Goal: Communication & Community: Participate in discussion

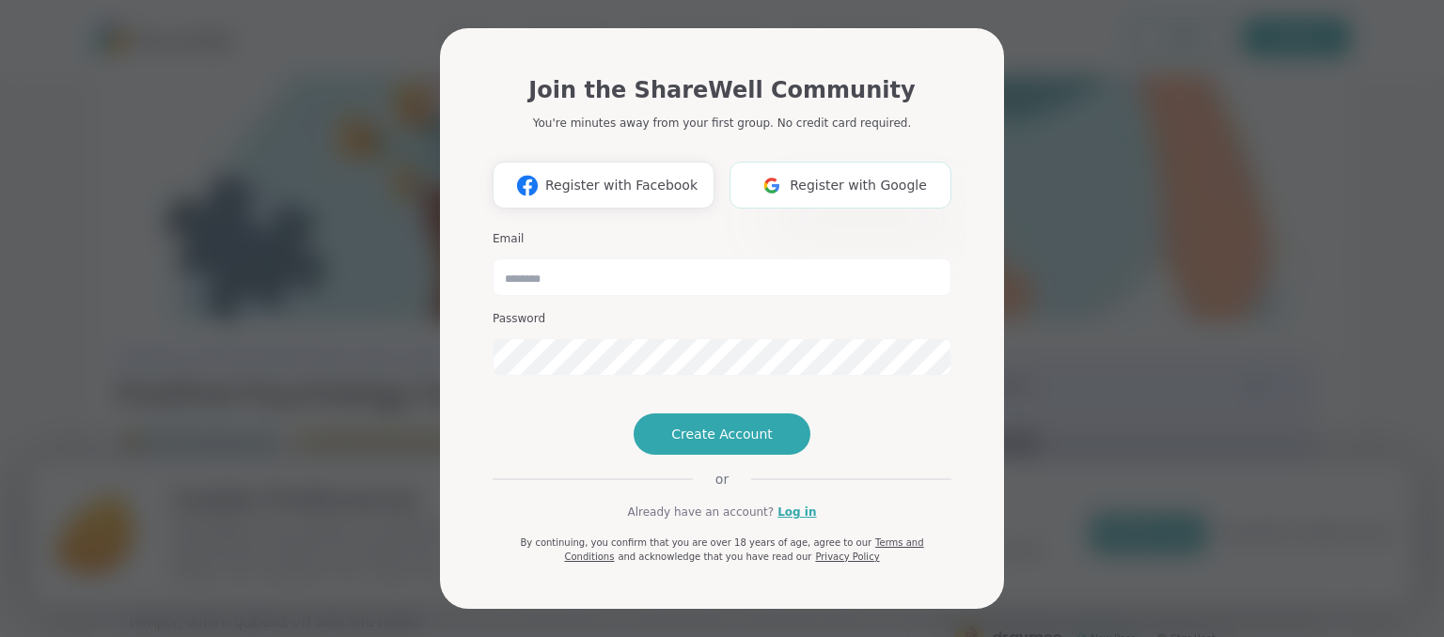
click at [828, 176] on span "Register with Google" at bounding box center [858, 186] width 137 height 20
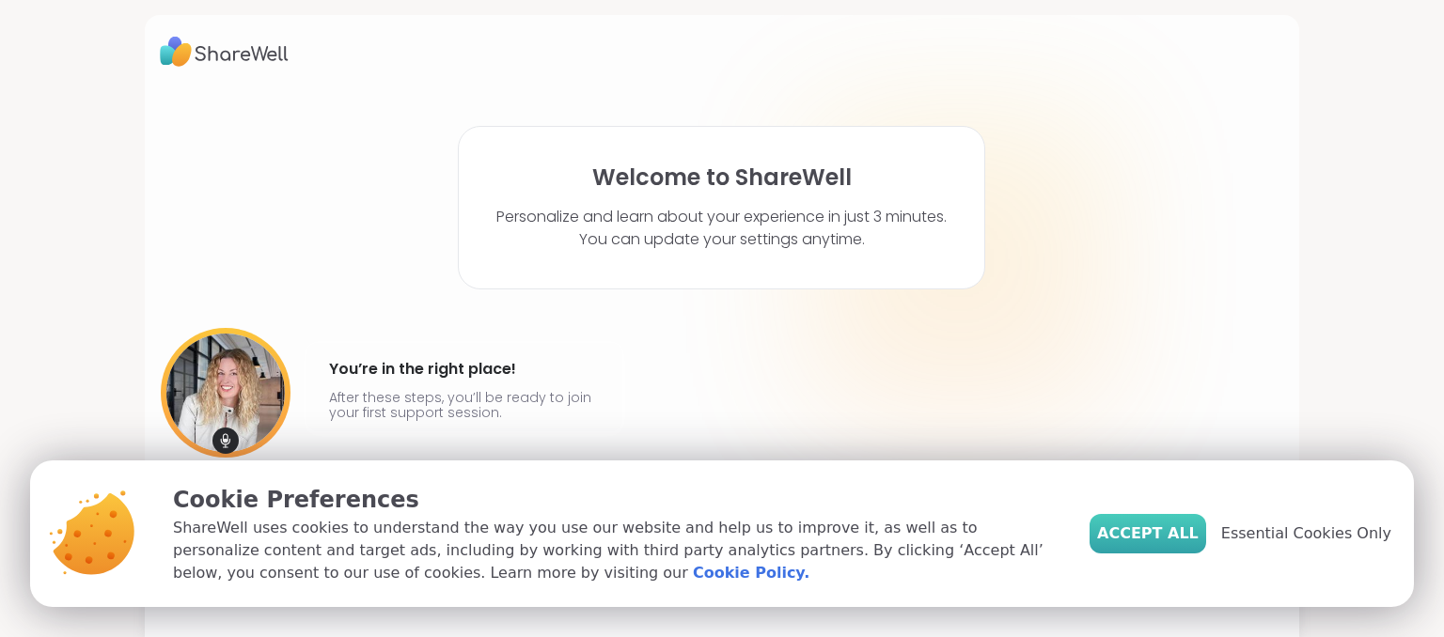
click at [1170, 536] on span "Accept All" at bounding box center [1148, 534] width 102 height 23
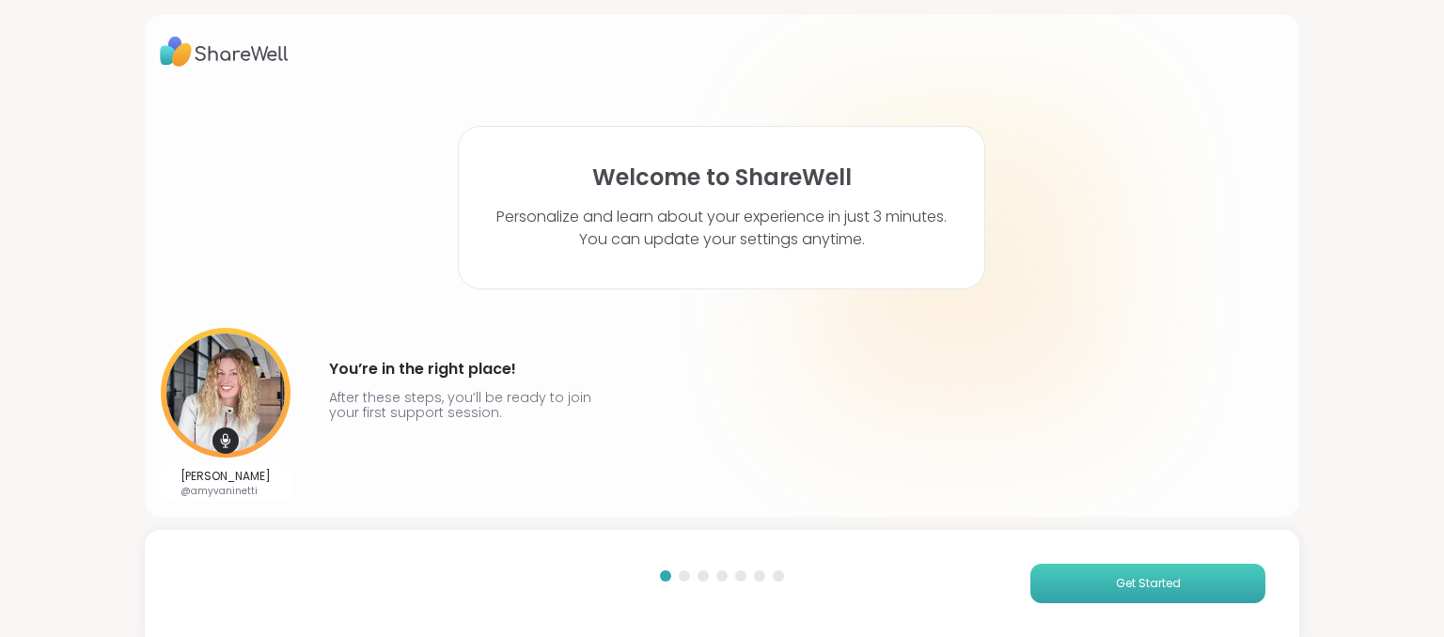
click at [1160, 595] on button "Get Started" at bounding box center [1147, 583] width 235 height 39
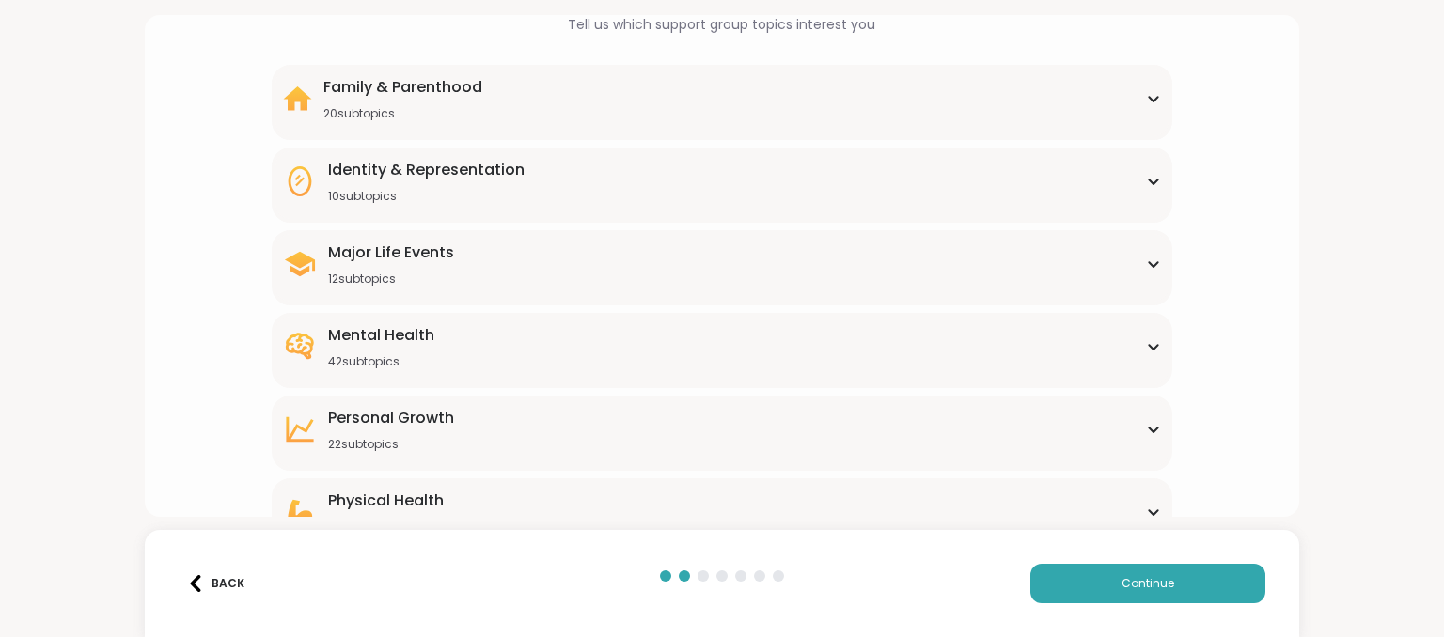
scroll to position [244, 0]
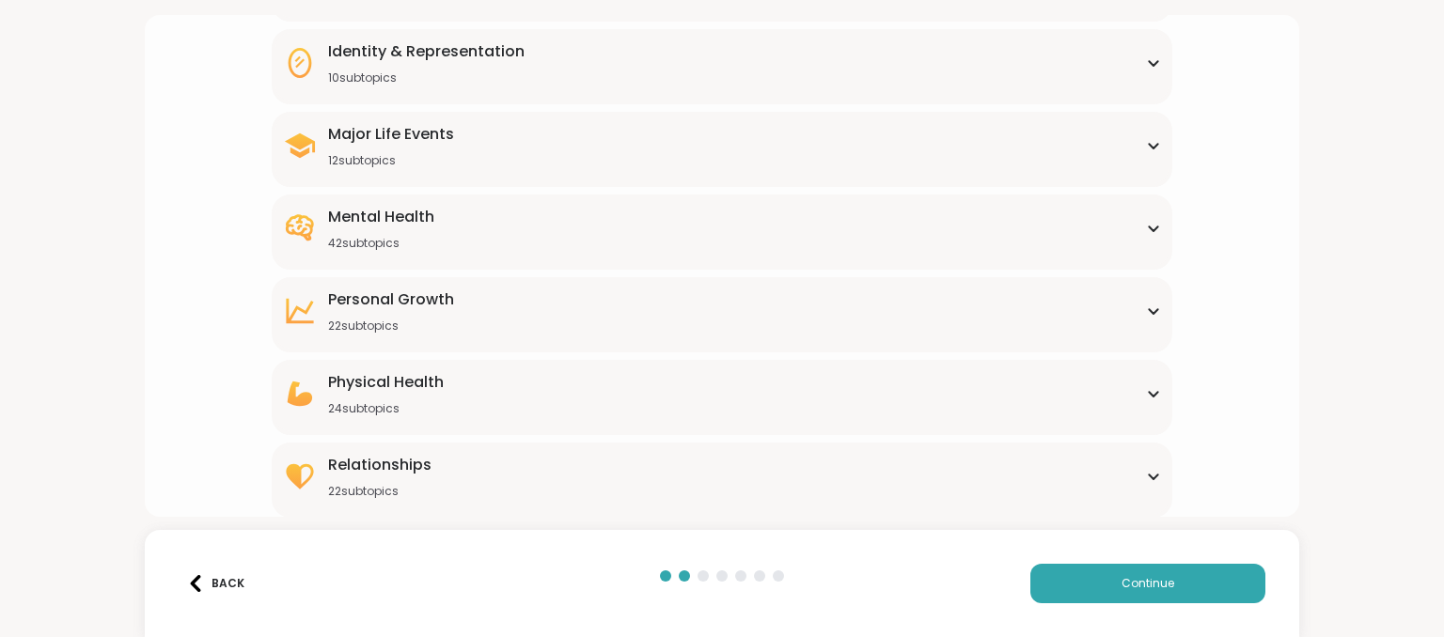
click at [759, 386] on div "Physical Health 24 subtopics" at bounding box center [721, 393] width 877 height 45
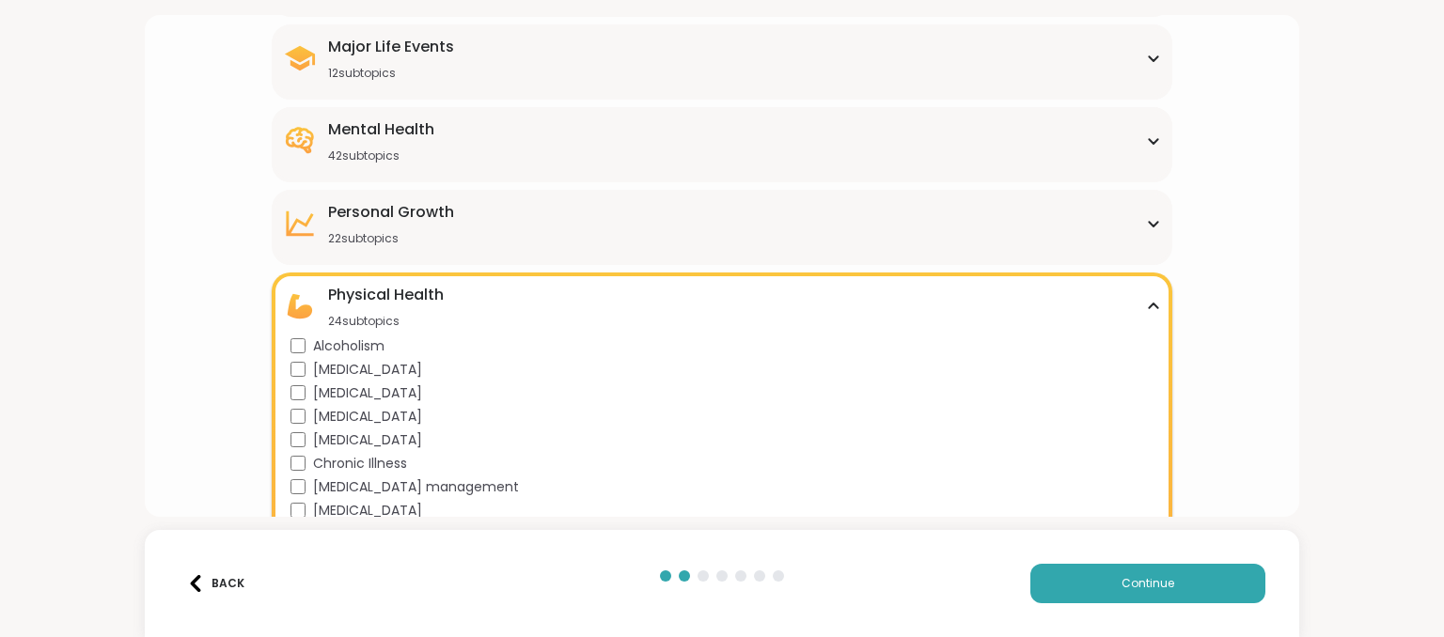
scroll to position [371, 0]
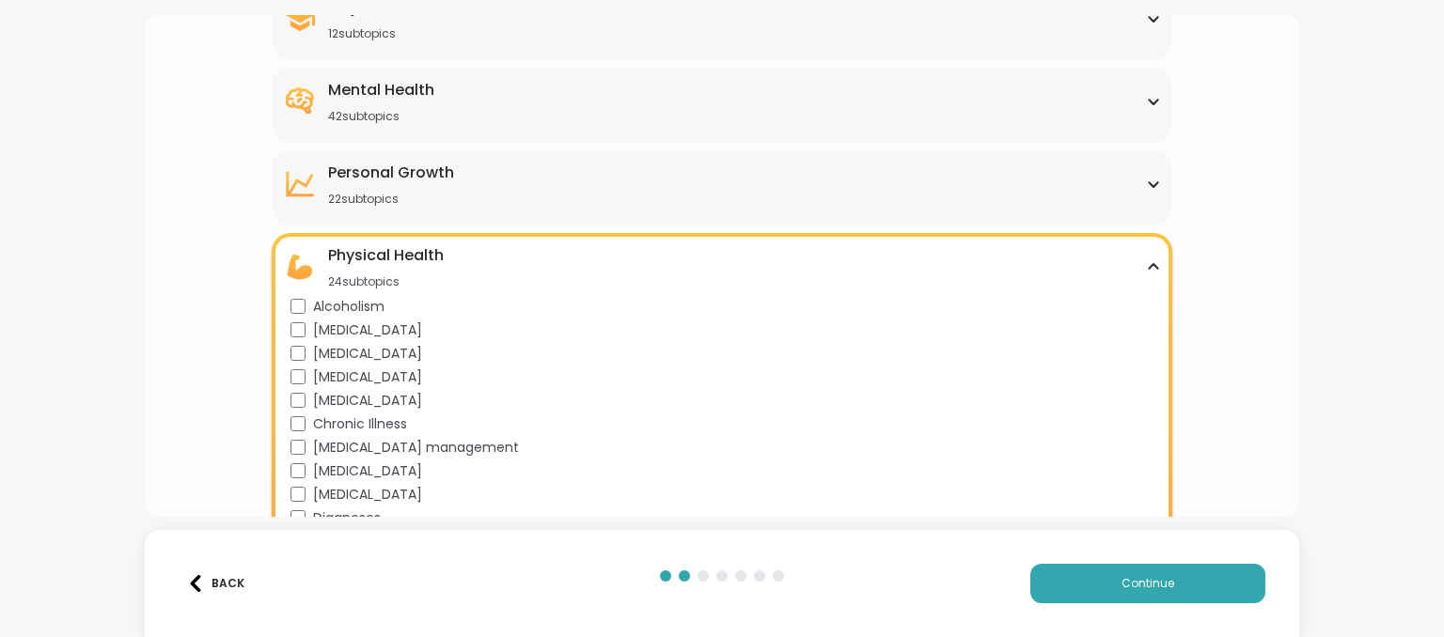
click at [335, 400] on span "[MEDICAL_DATA]" at bounding box center [367, 401] width 109 height 20
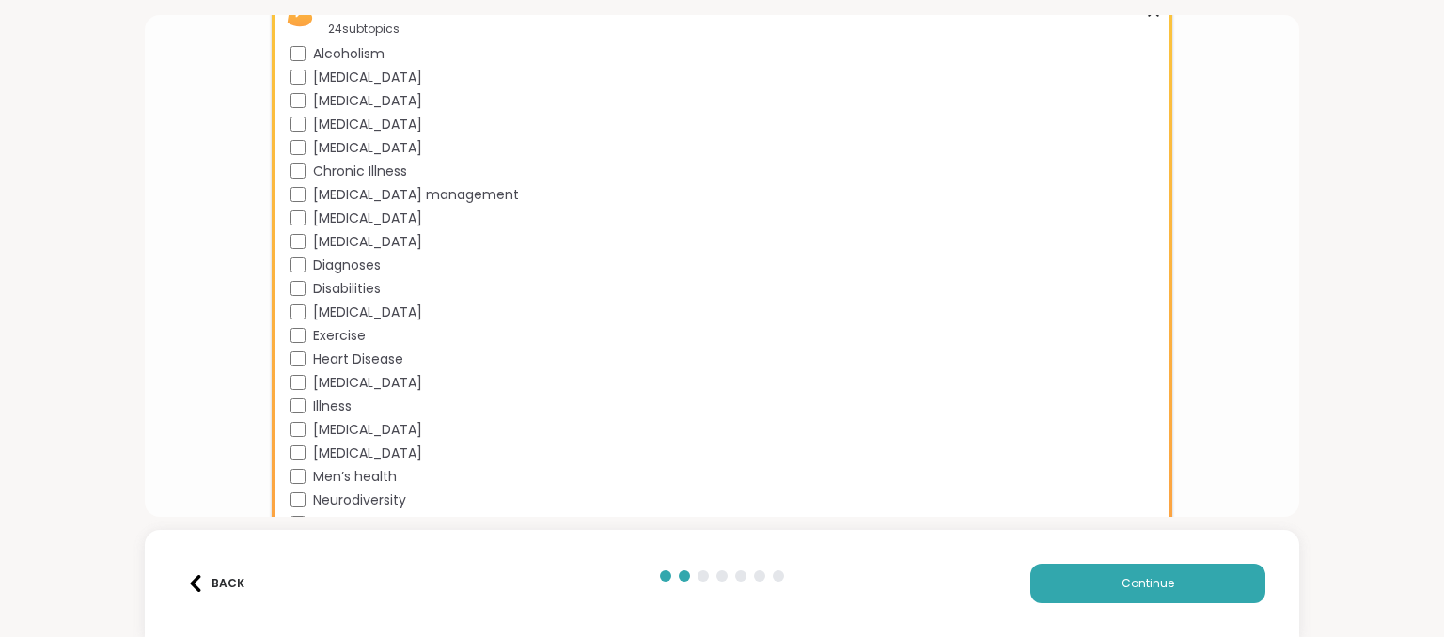
scroll to position [244, 0]
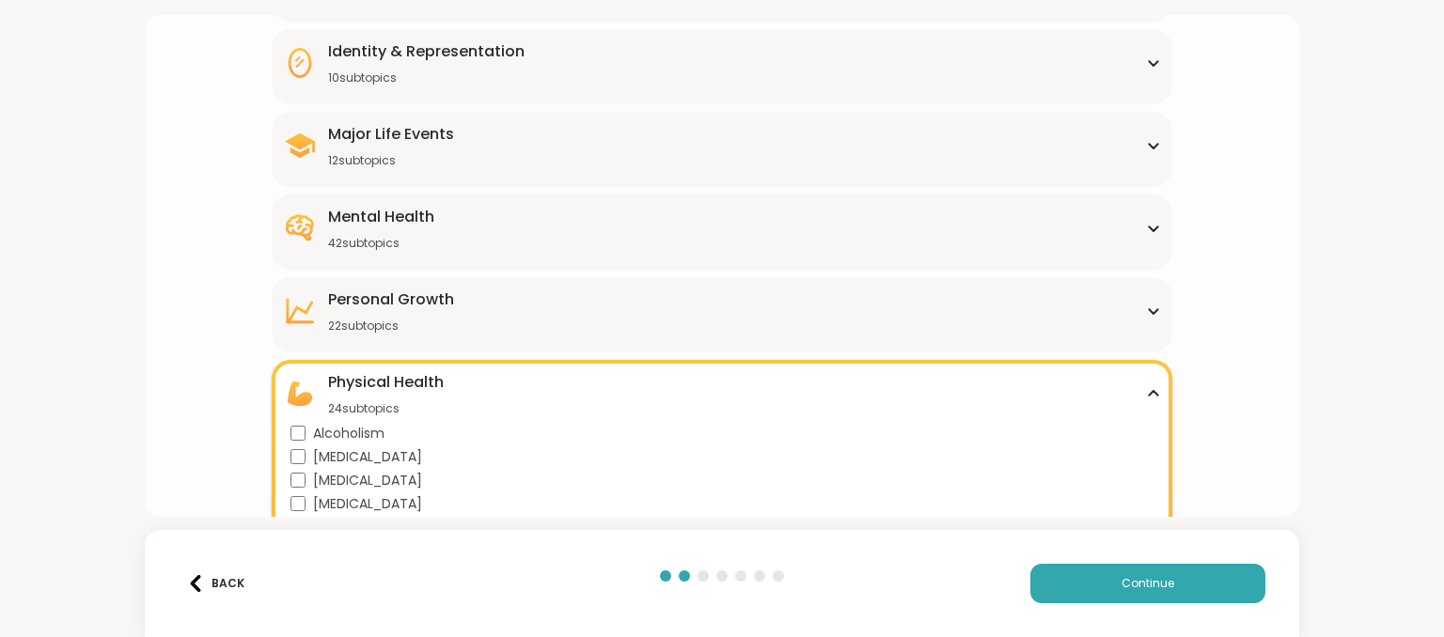
click at [536, 136] on div "Major Life Events 12 subtopics" at bounding box center [721, 145] width 877 height 45
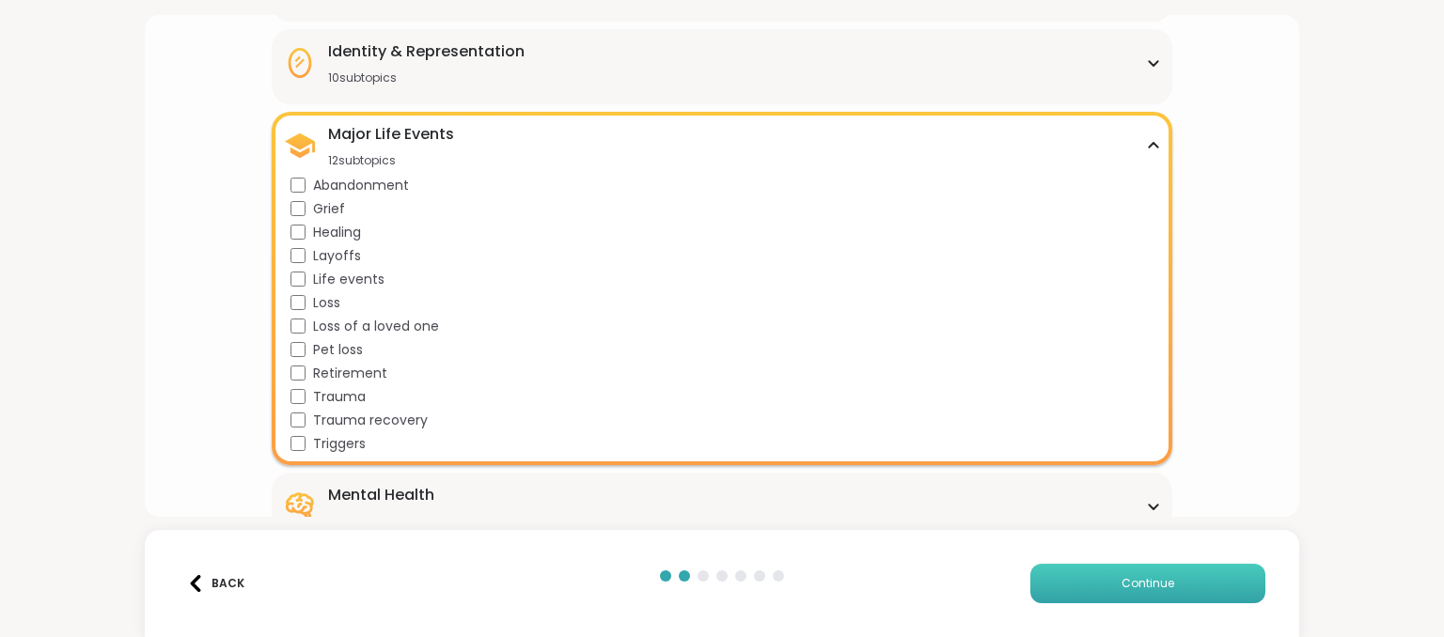
click at [1156, 592] on button "Continue" at bounding box center [1147, 583] width 235 height 39
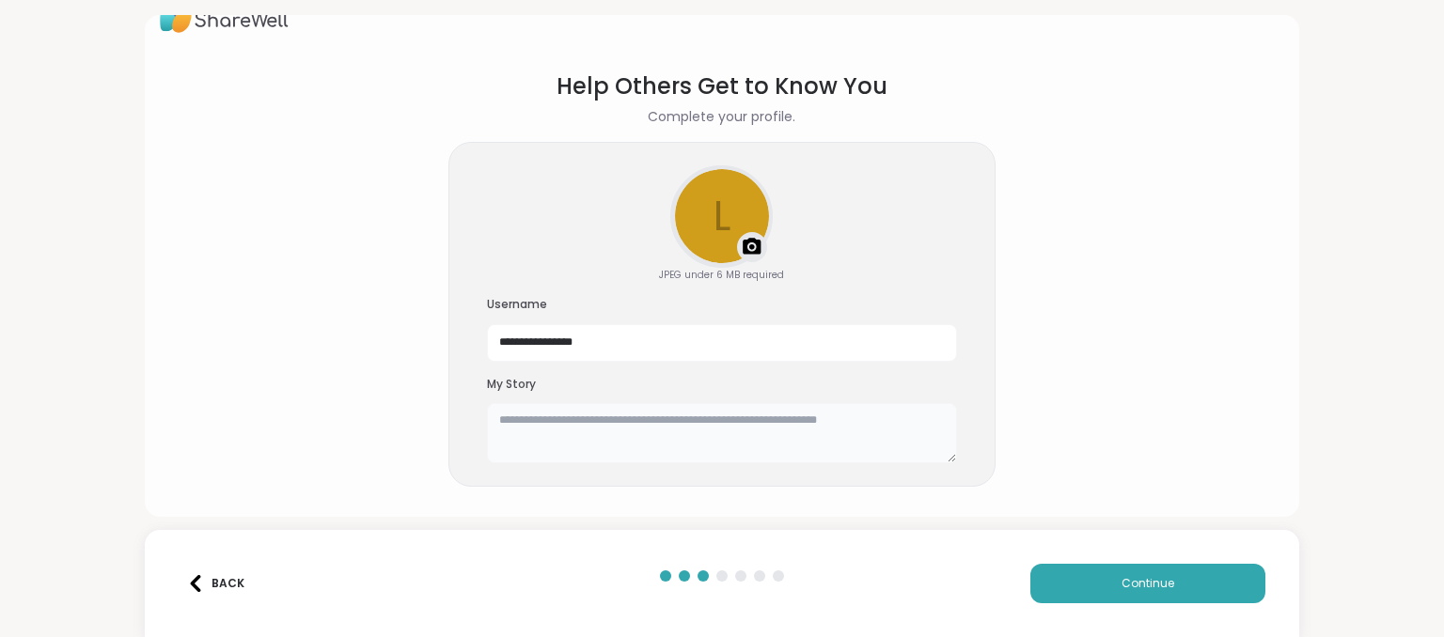
click at [581, 426] on textarea at bounding box center [722, 433] width 470 height 60
click at [503, 417] on textarea "**********" at bounding box center [722, 433] width 470 height 60
click at [504, 417] on textarea "**********" at bounding box center [722, 433] width 470 height 60
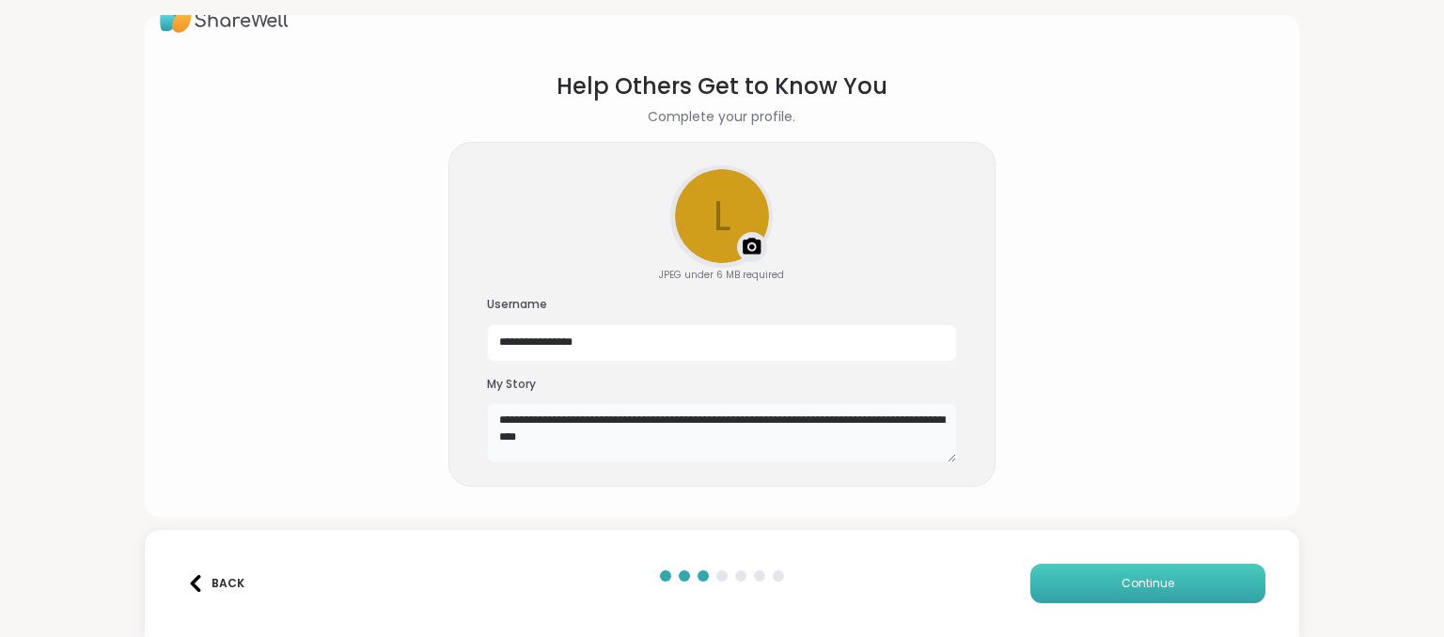
type textarea "**********"
click at [1114, 589] on button "Continue" at bounding box center [1147, 583] width 235 height 39
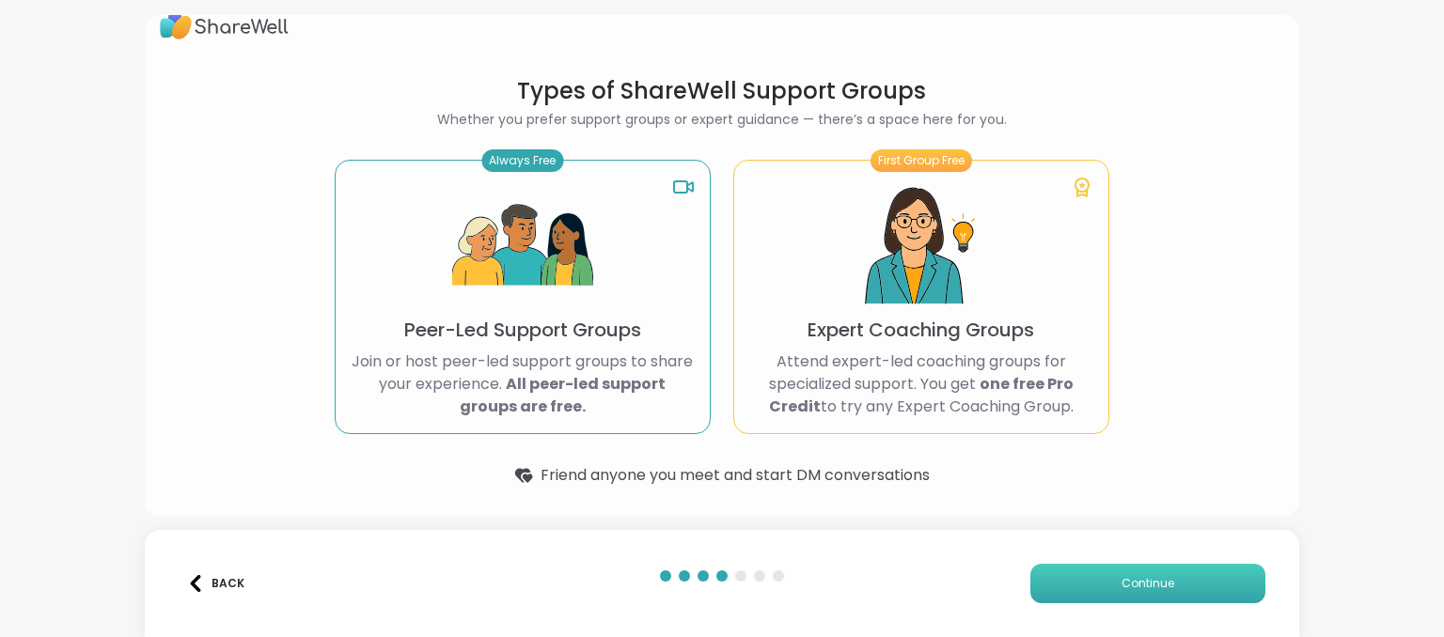
scroll to position [26, 0]
click at [571, 329] on p "Peer-Led Support Groups" at bounding box center [522, 331] width 237 height 26
click at [513, 190] on img at bounding box center [522, 247] width 141 height 141
click at [1117, 587] on button "Continue" at bounding box center [1147, 583] width 235 height 39
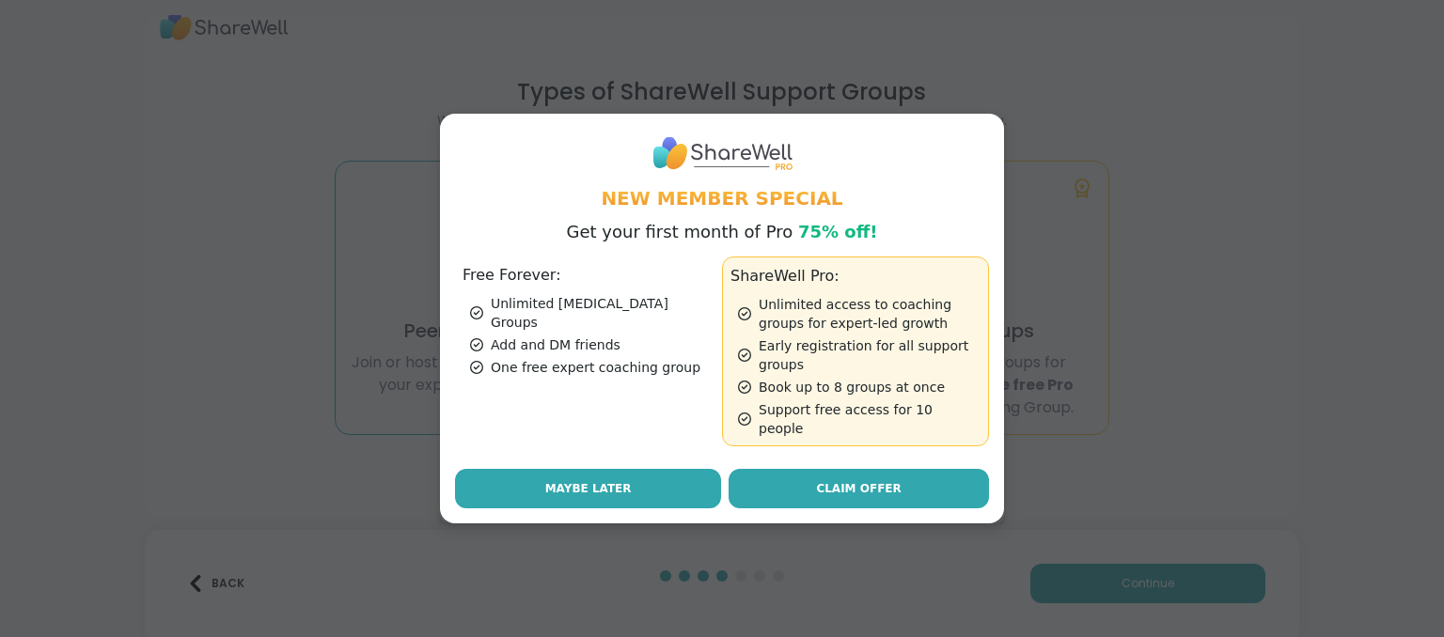
click at [536, 482] on button "Maybe Later" at bounding box center [588, 488] width 266 height 39
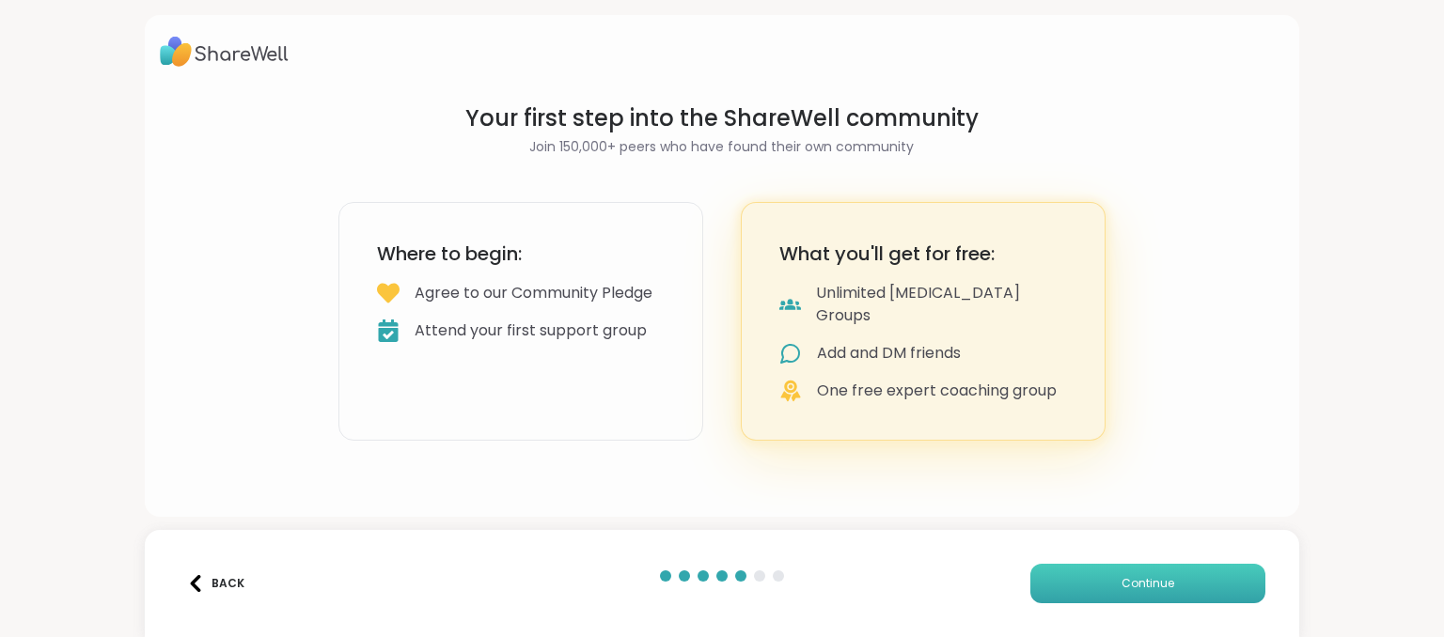
click at [1104, 580] on button "Continue" at bounding box center [1147, 583] width 235 height 39
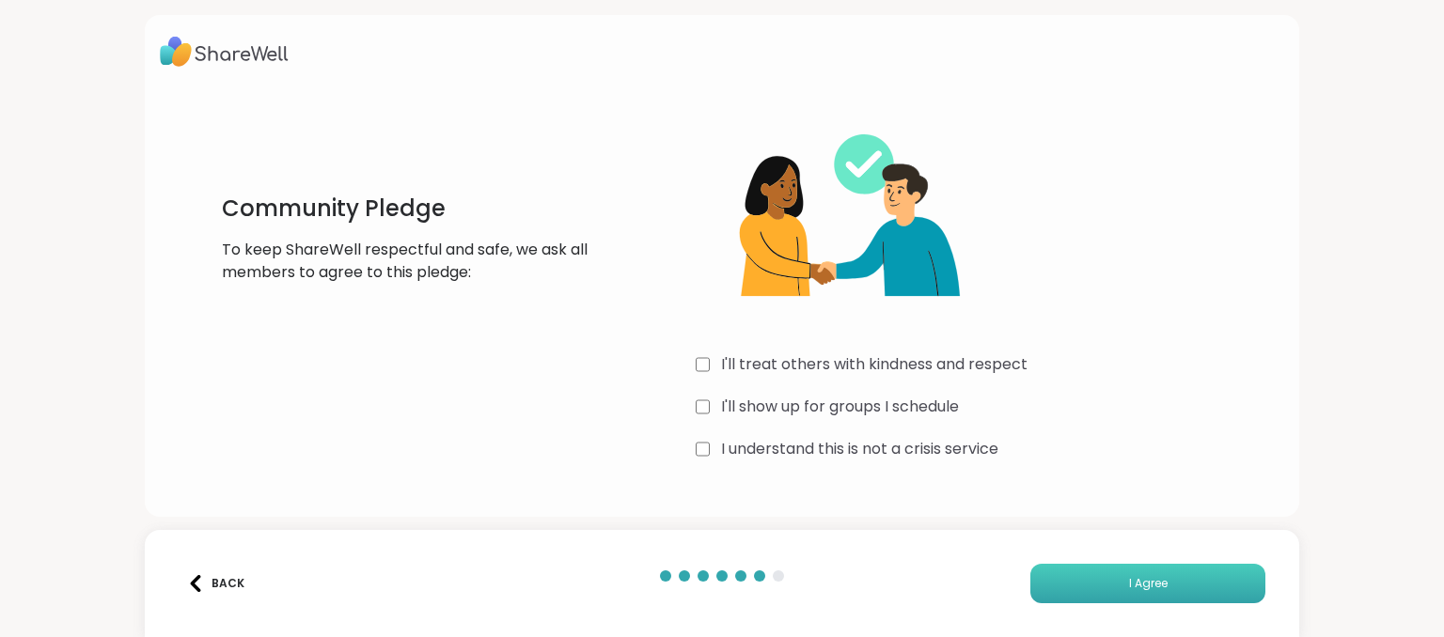
click at [1098, 576] on button "I Agree" at bounding box center [1147, 583] width 235 height 39
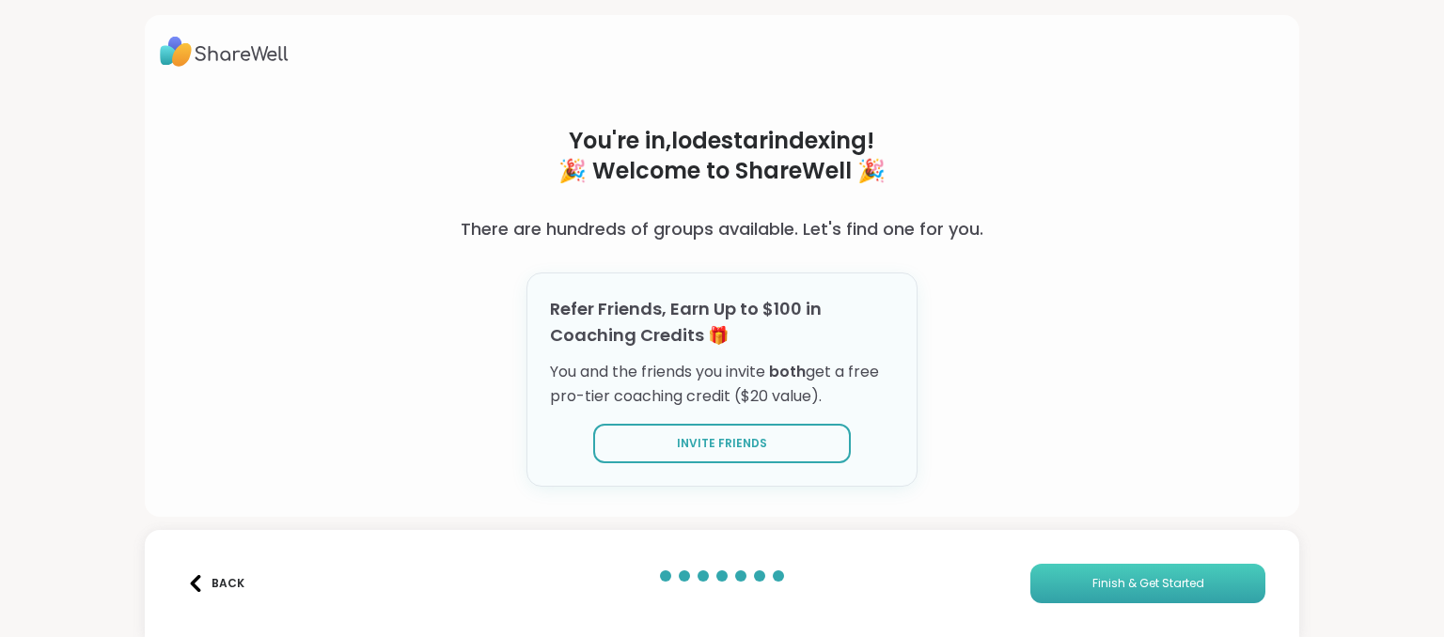
click at [1098, 577] on span "Finish & Get Started" at bounding box center [1149, 583] width 112 height 17
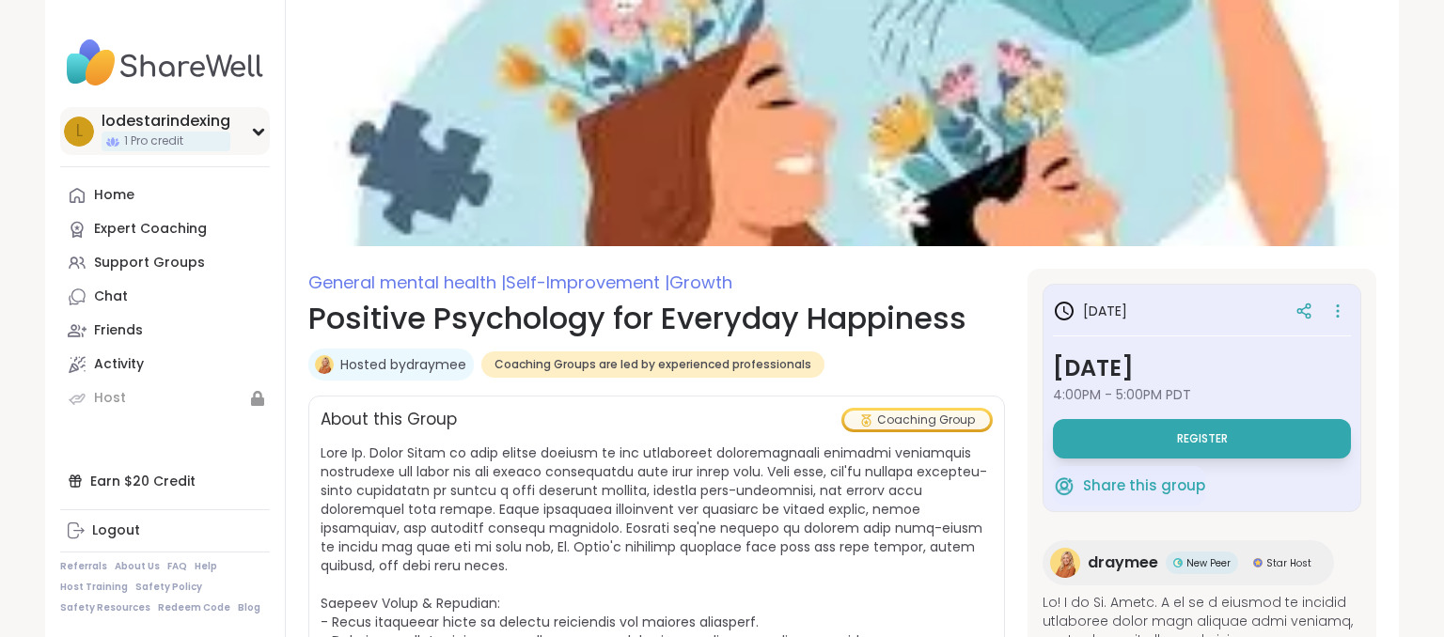
click at [260, 134] on icon at bounding box center [258, 132] width 8 height 5
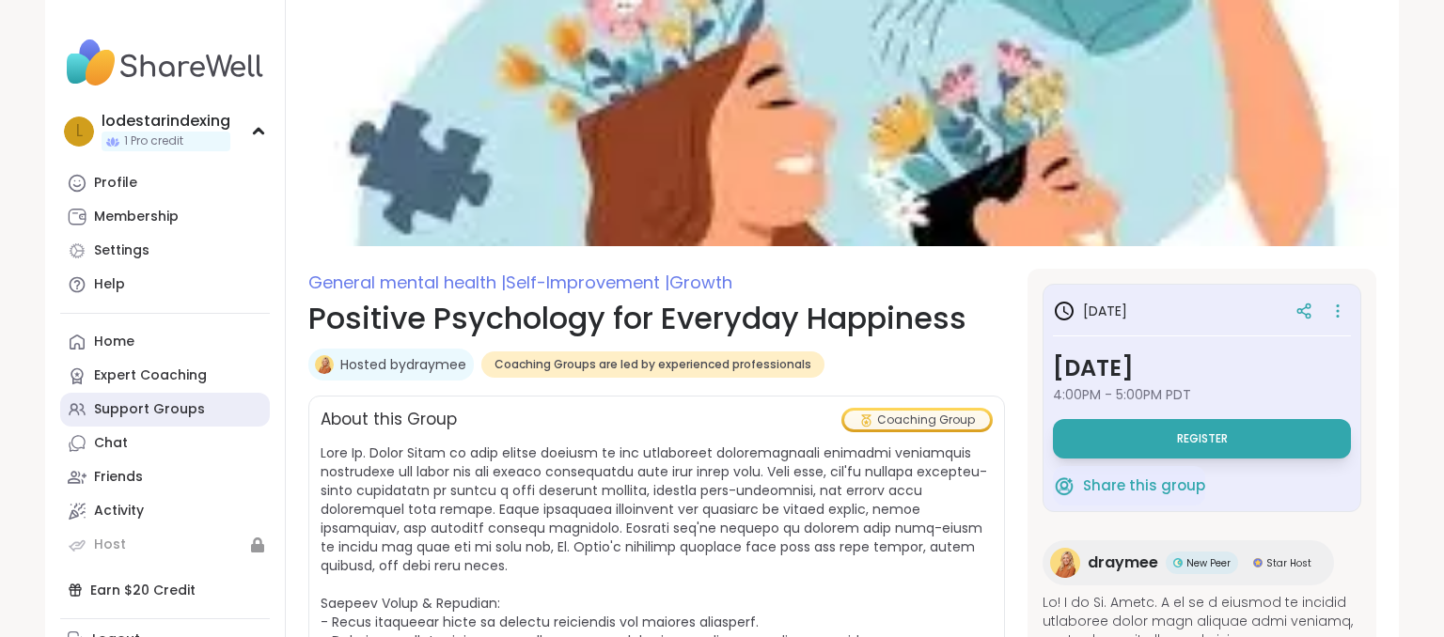
click at [126, 411] on div "Support Groups" at bounding box center [149, 410] width 111 height 19
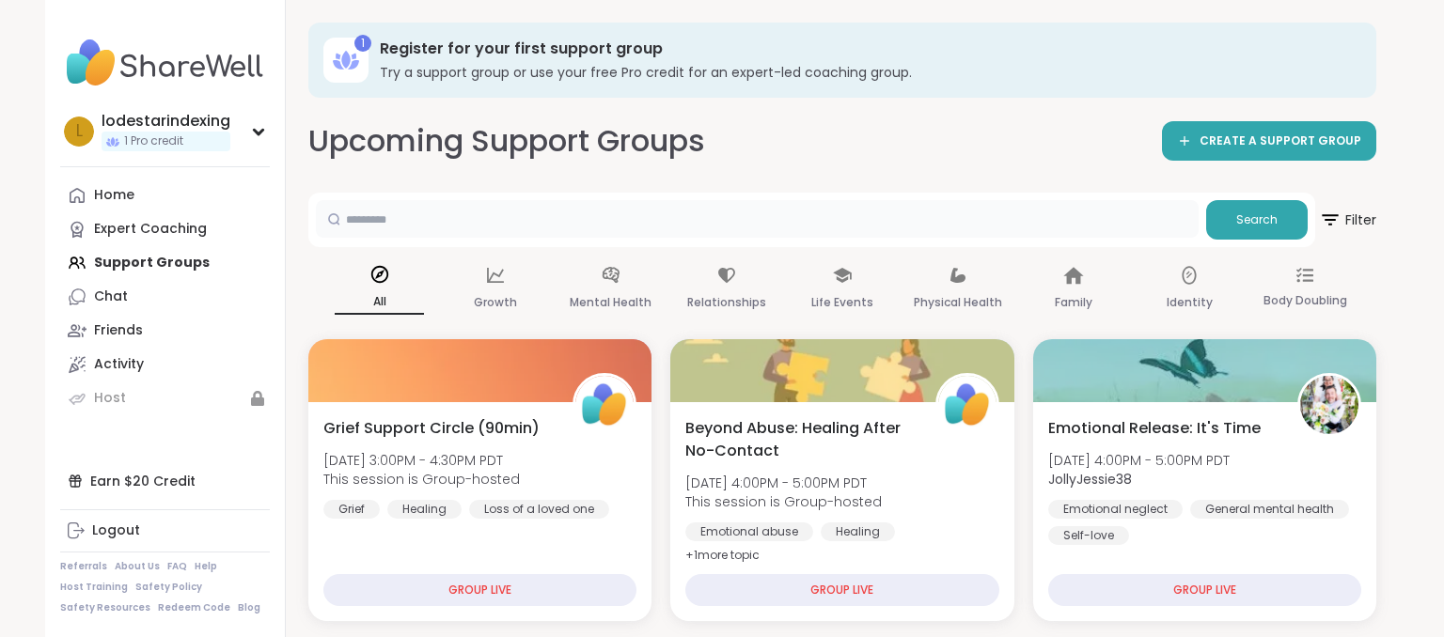
click at [381, 223] on input "text" at bounding box center [757, 219] width 883 height 38
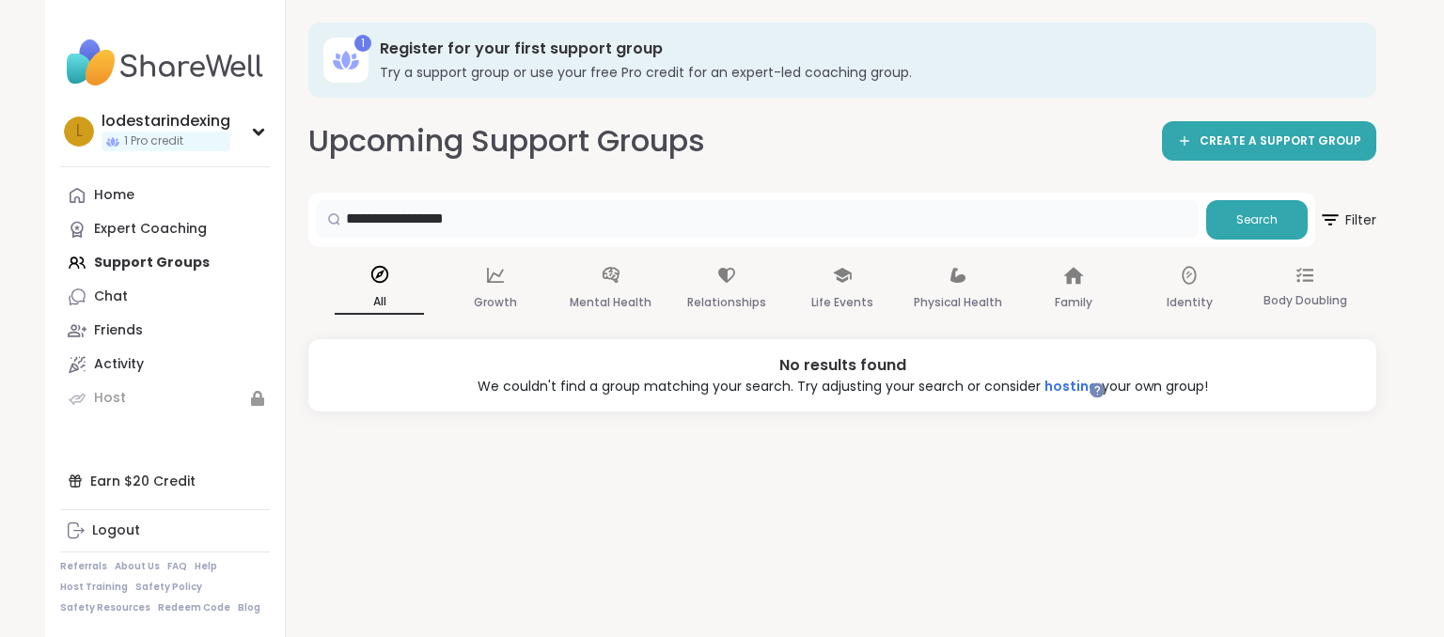
click at [367, 226] on input "**********" at bounding box center [757, 219] width 883 height 38
type input "******"
click at [366, 212] on input "******" at bounding box center [757, 219] width 883 height 38
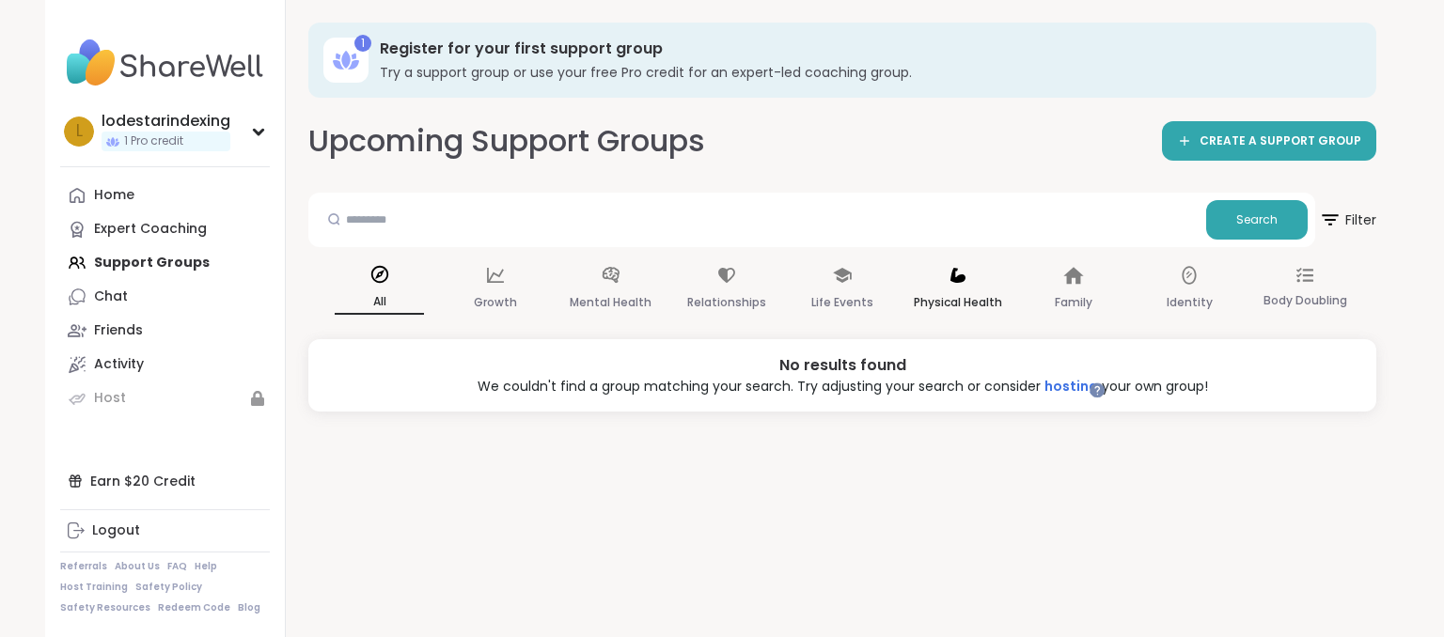
click at [969, 282] on div "Physical Health" at bounding box center [958, 290] width 89 height 70
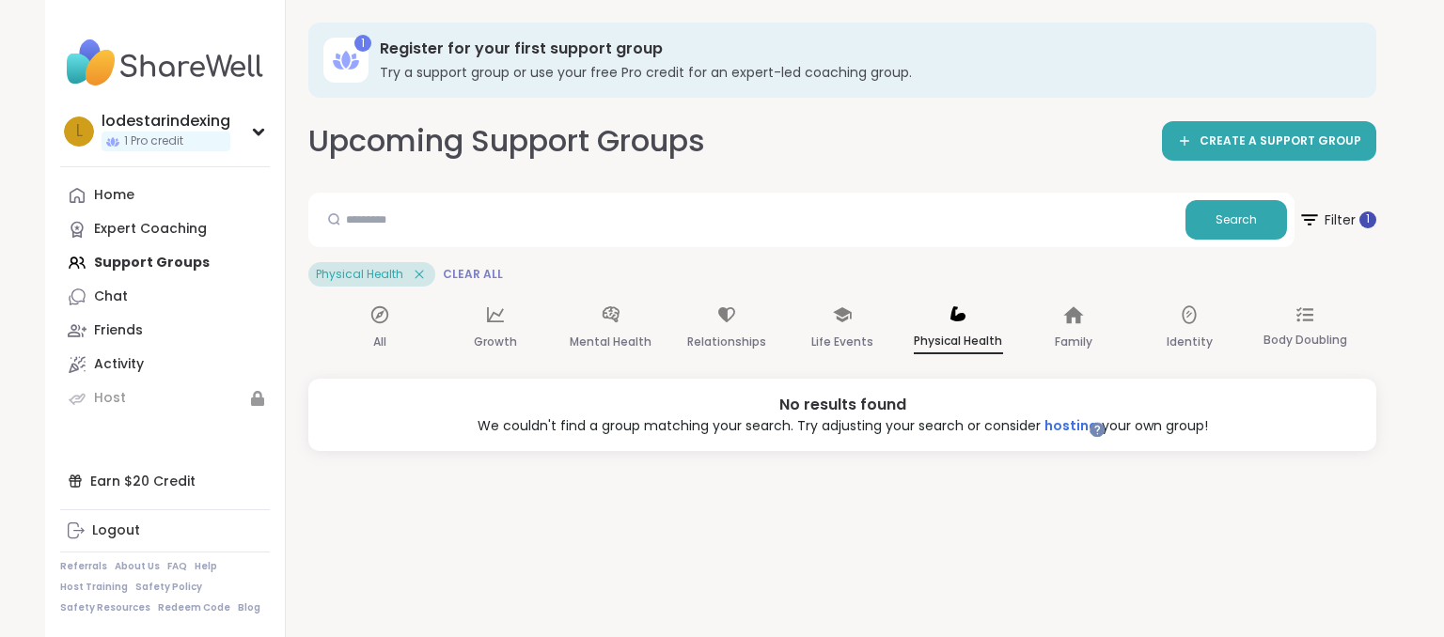
click at [468, 279] on span "Clear All" at bounding box center [473, 274] width 60 height 15
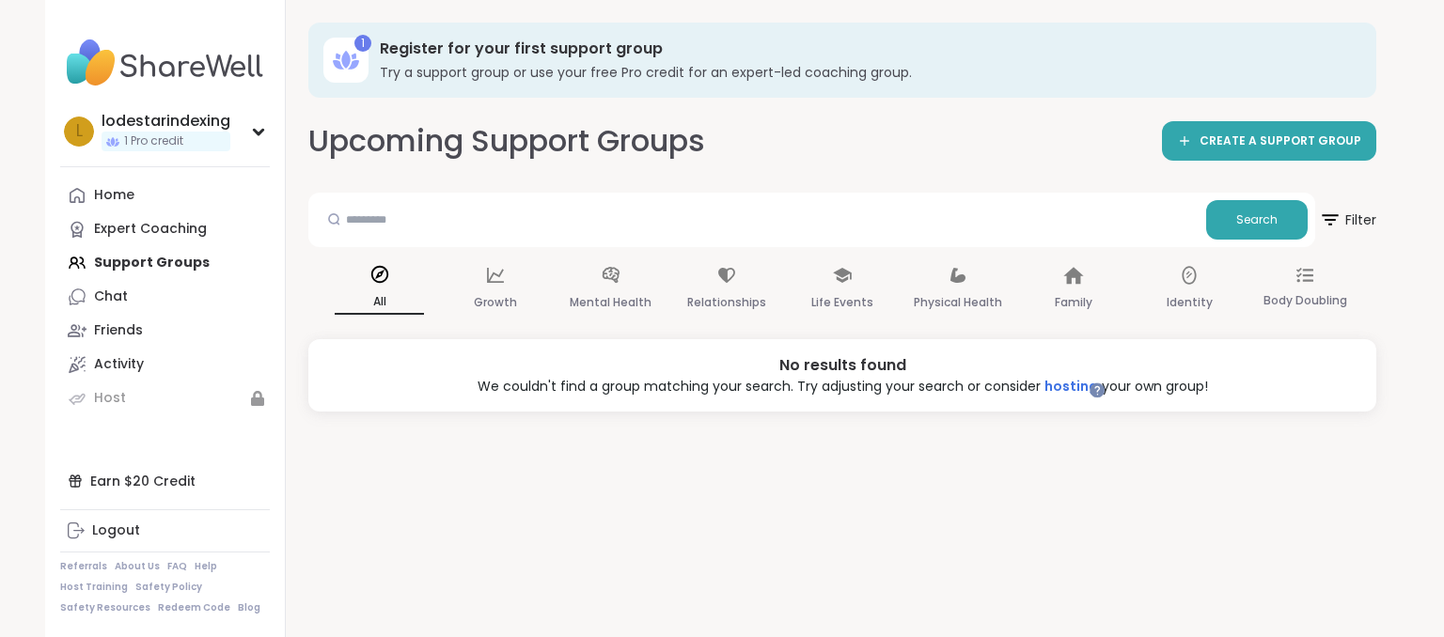
click at [144, 260] on div "Home Expert Coaching Support Groups Chat Friends Activity Host" at bounding box center [165, 297] width 210 height 237
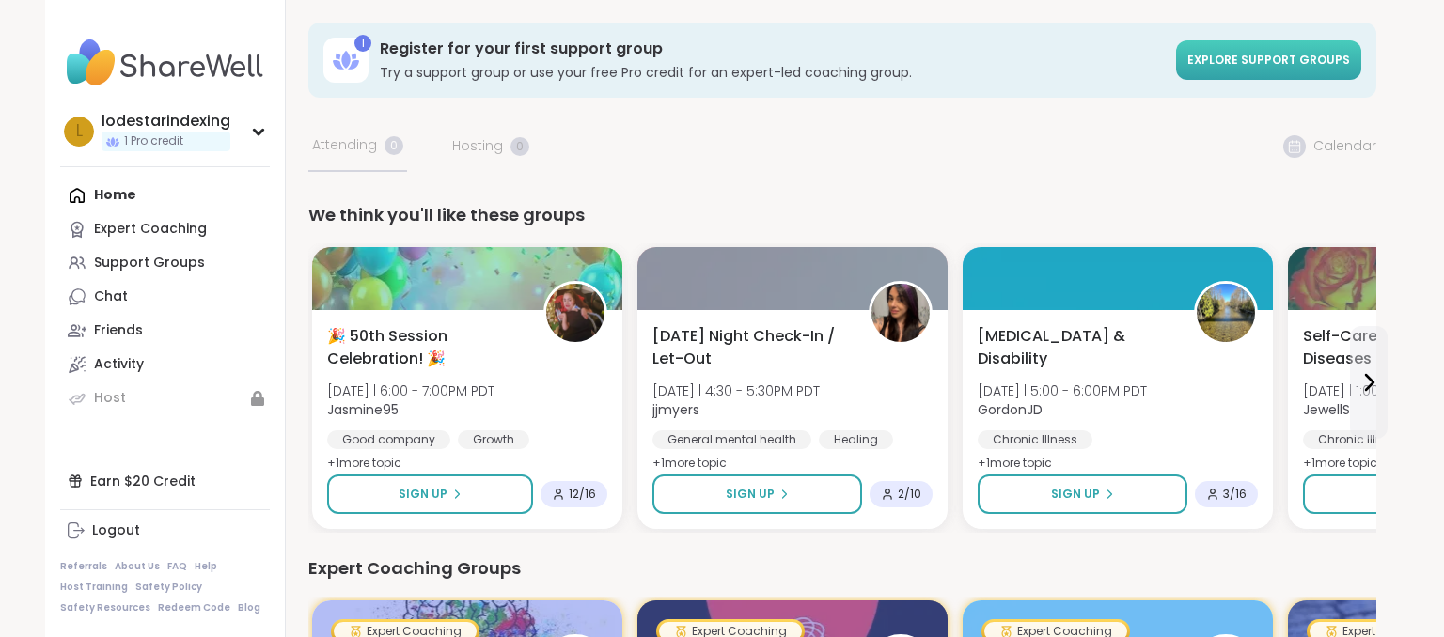
click at [1256, 70] on link "Explore support groups" at bounding box center [1268, 59] width 185 height 39
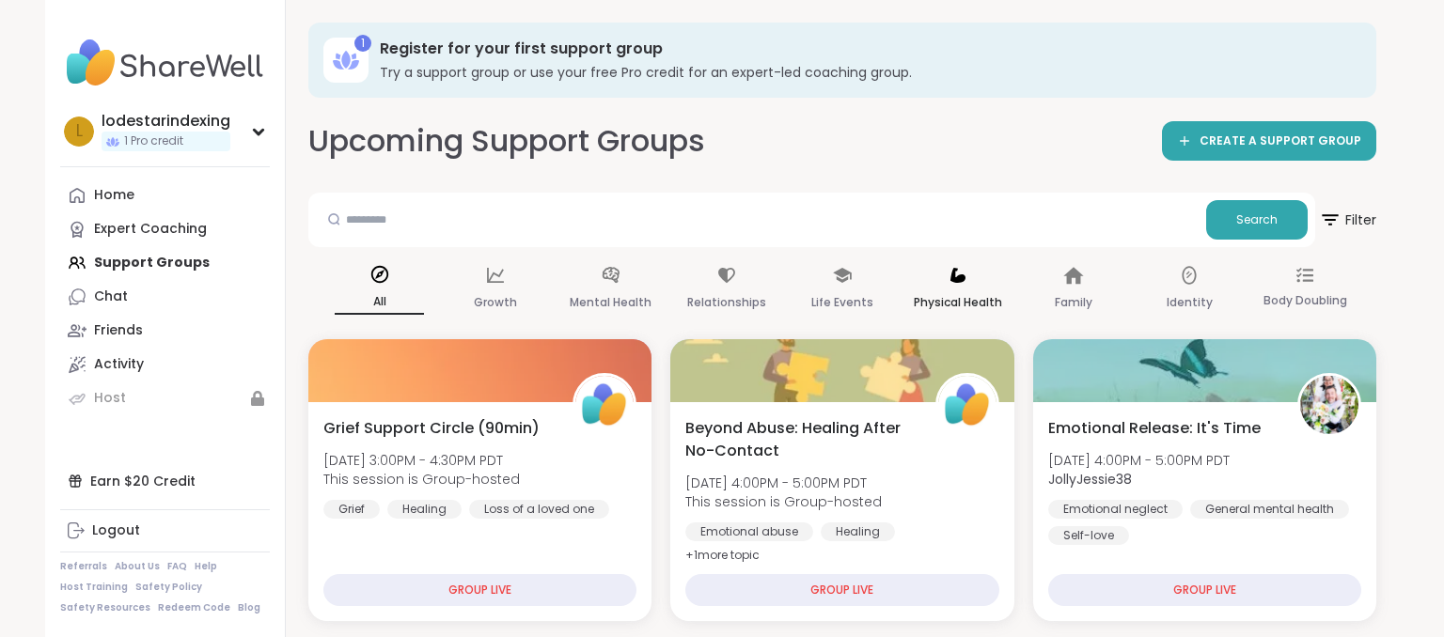
click at [962, 286] on div "Physical Health" at bounding box center [958, 290] width 89 height 70
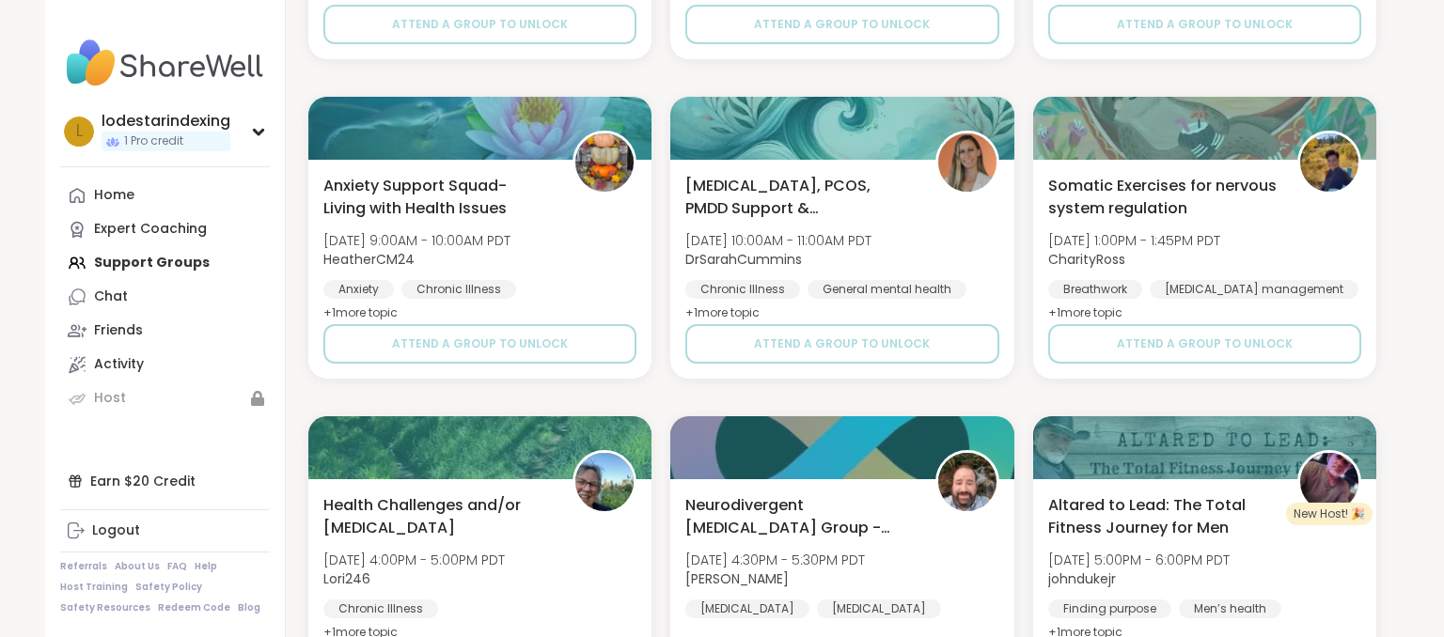
scroll to position [3617, 0]
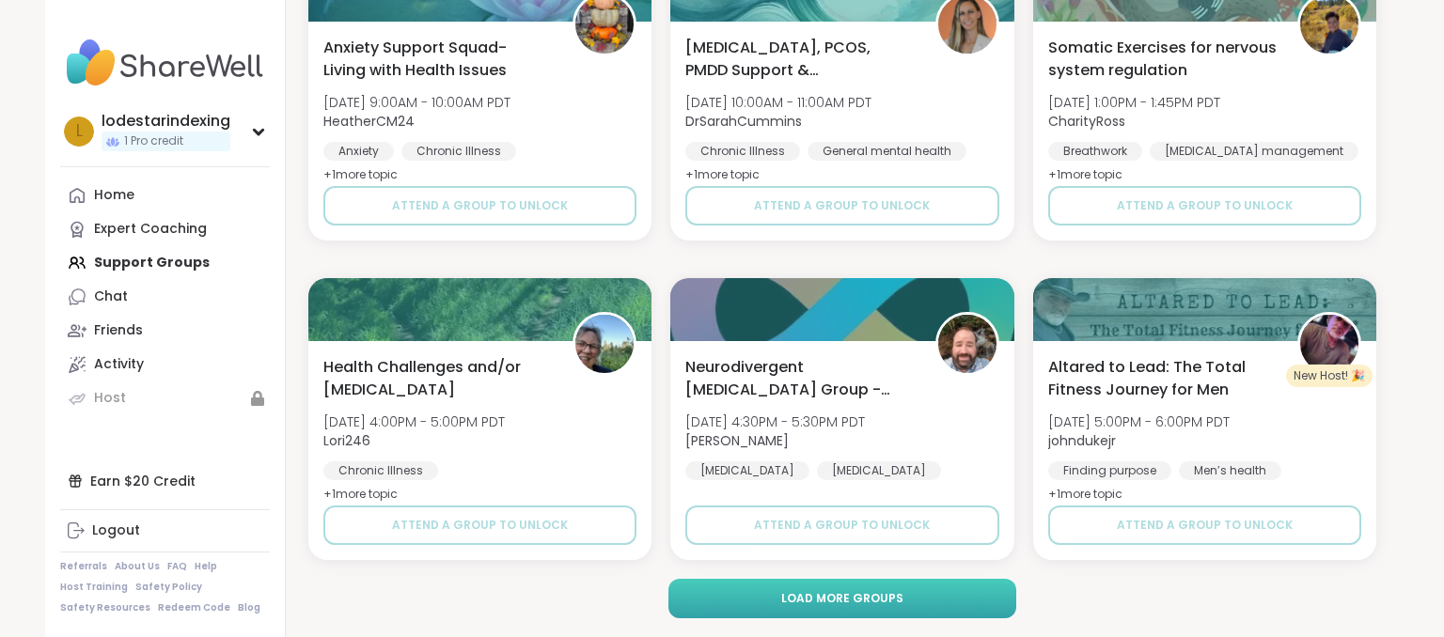
click at [887, 598] on span "Load more groups" at bounding box center [842, 598] width 122 height 17
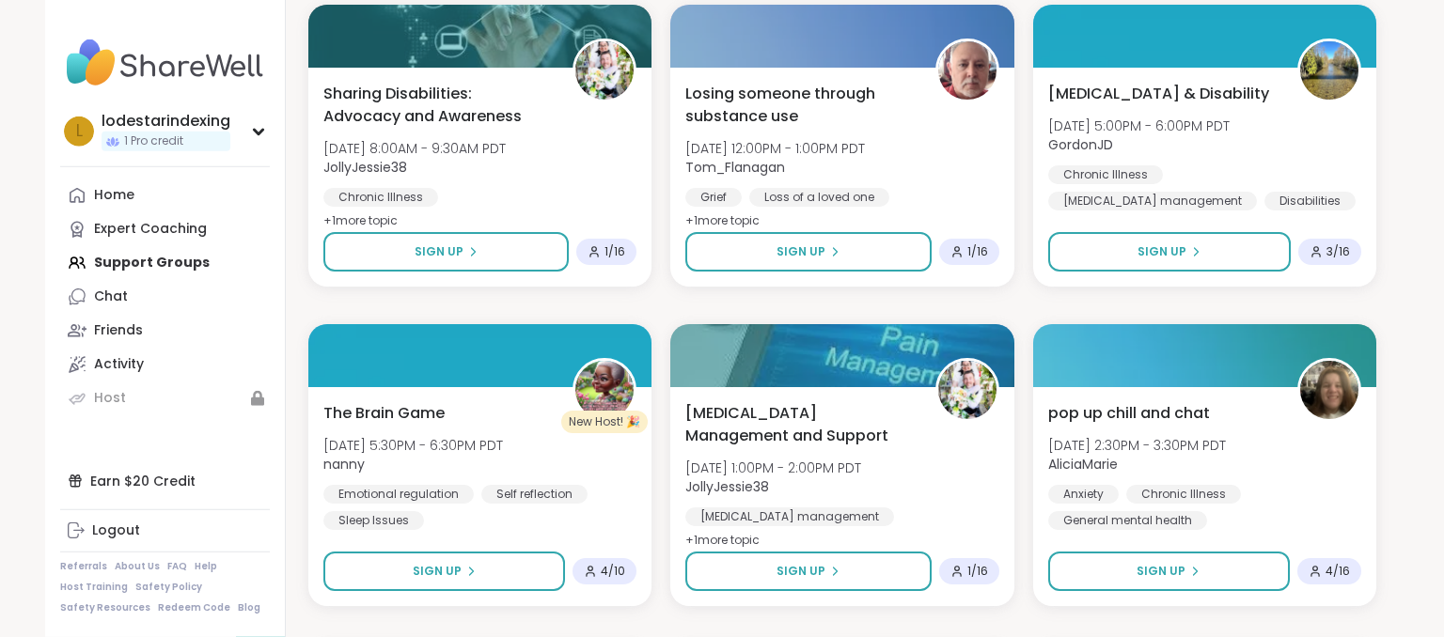
scroll to position [1688, 0]
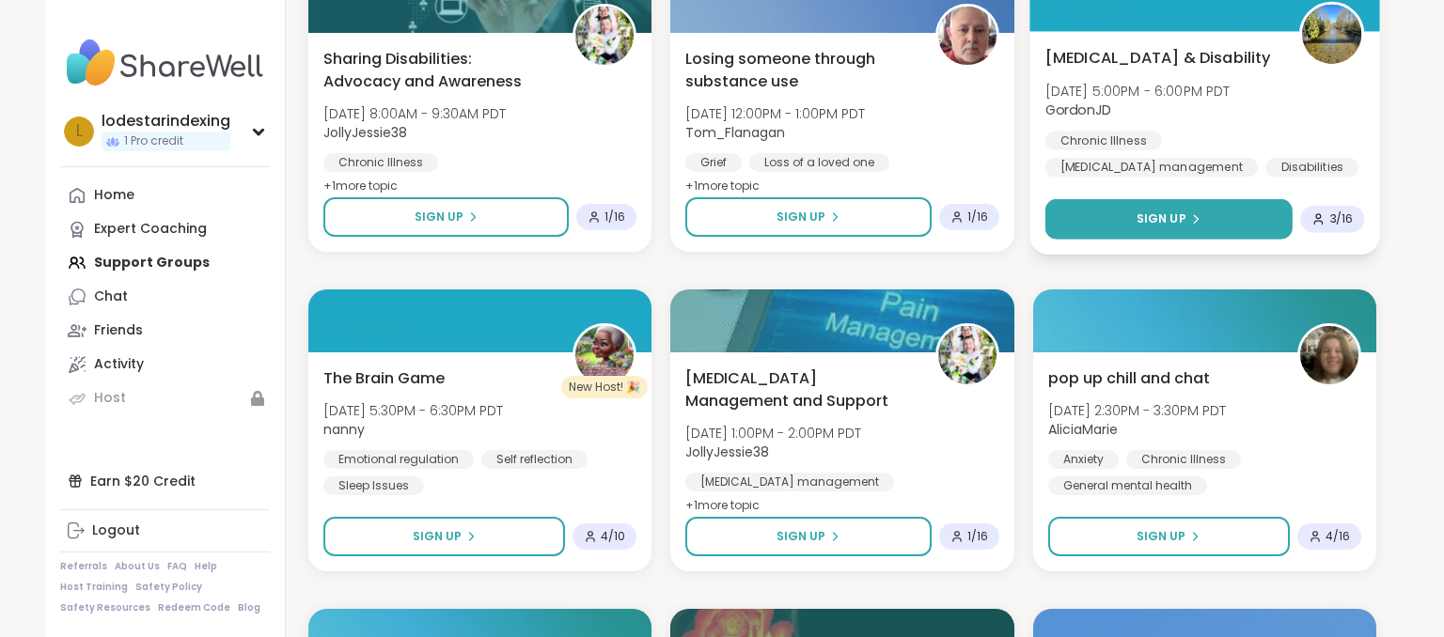
click at [1174, 212] on span "Sign Up" at bounding box center [1161, 219] width 50 height 17
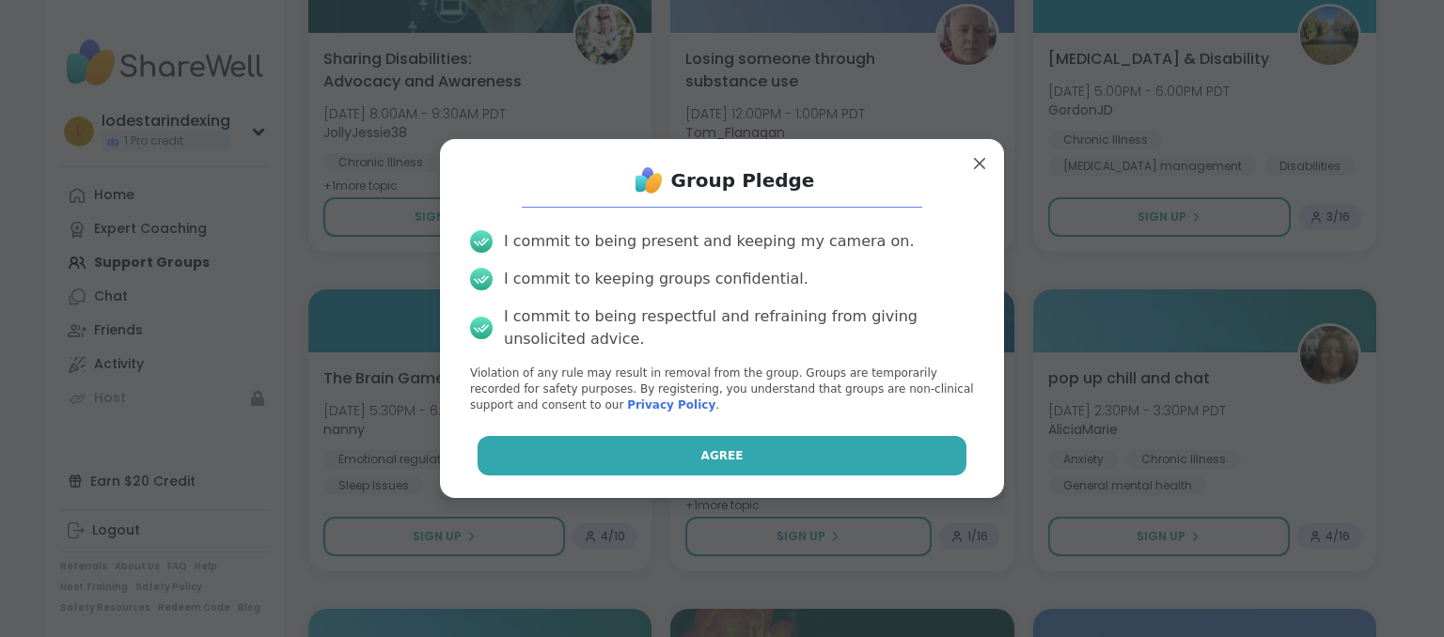
click at [721, 450] on span "Agree" at bounding box center [722, 456] width 42 height 17
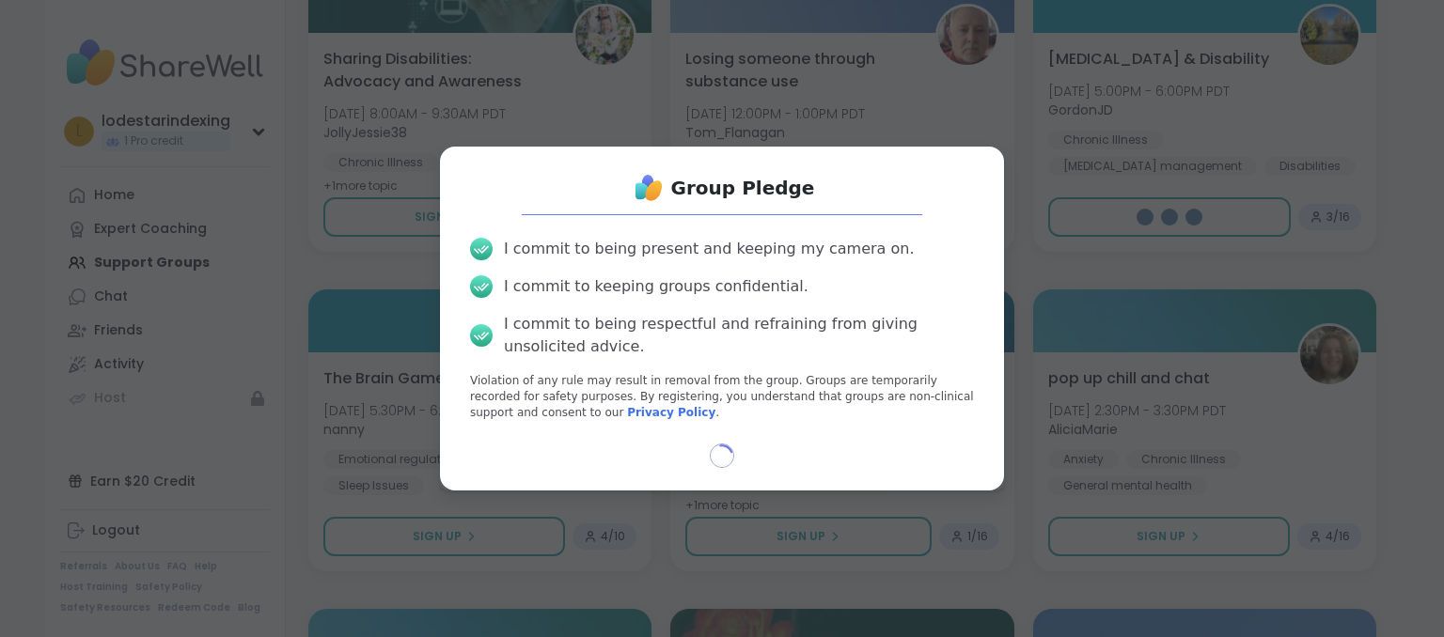
select select "**"
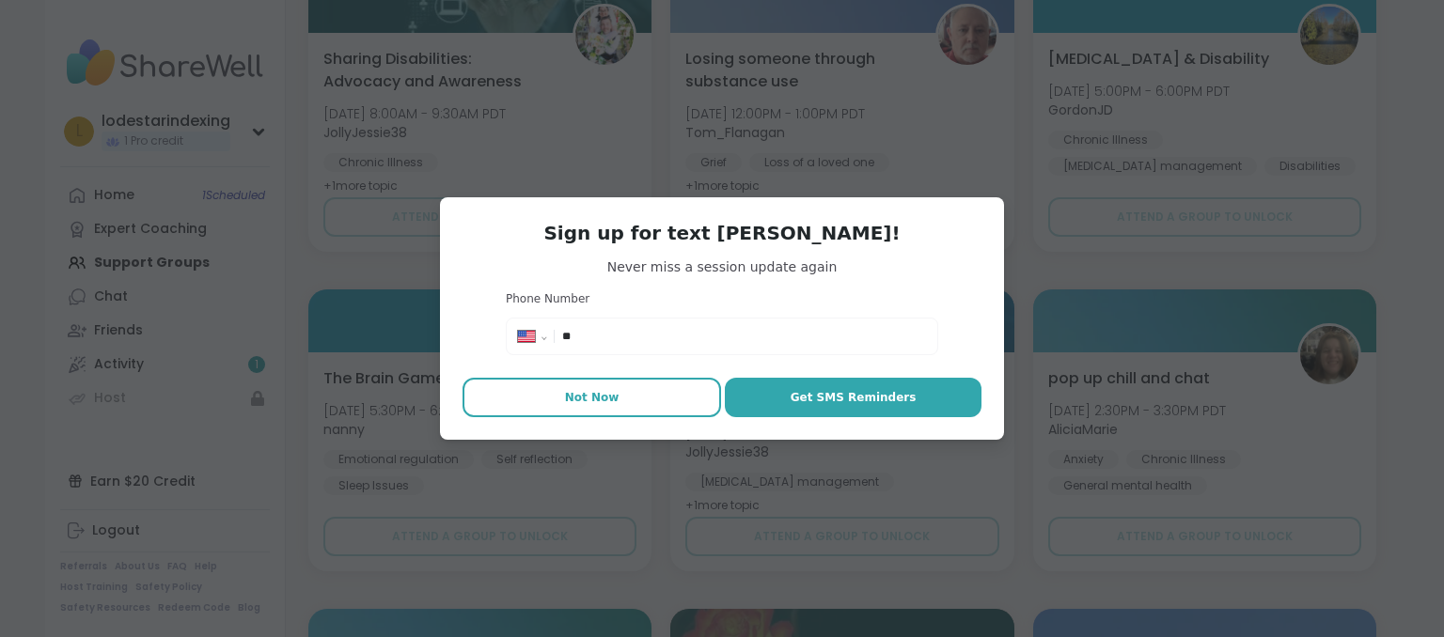
click at [588, 396] on span "Not Now" at bounding box center [592, 397] width 55 height 17
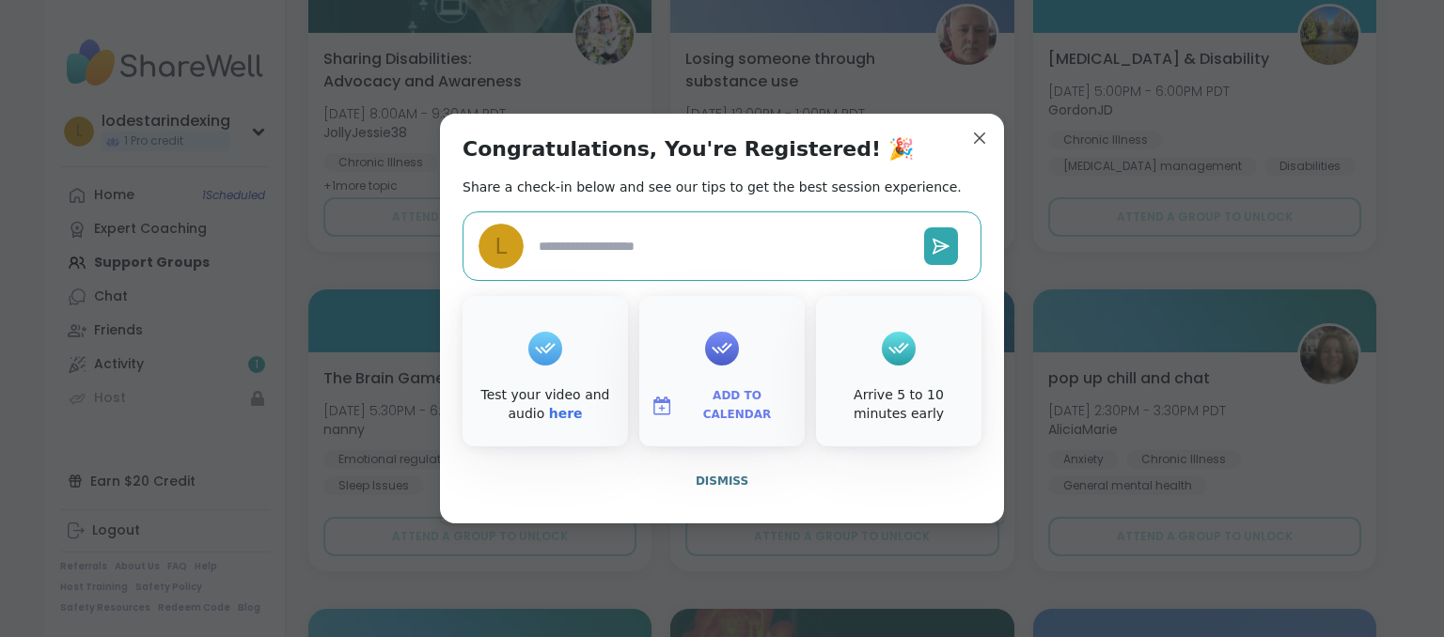
click at [721, 401] on span "Add to Calendar" at bounding box center [737, 405] width 113 height 37
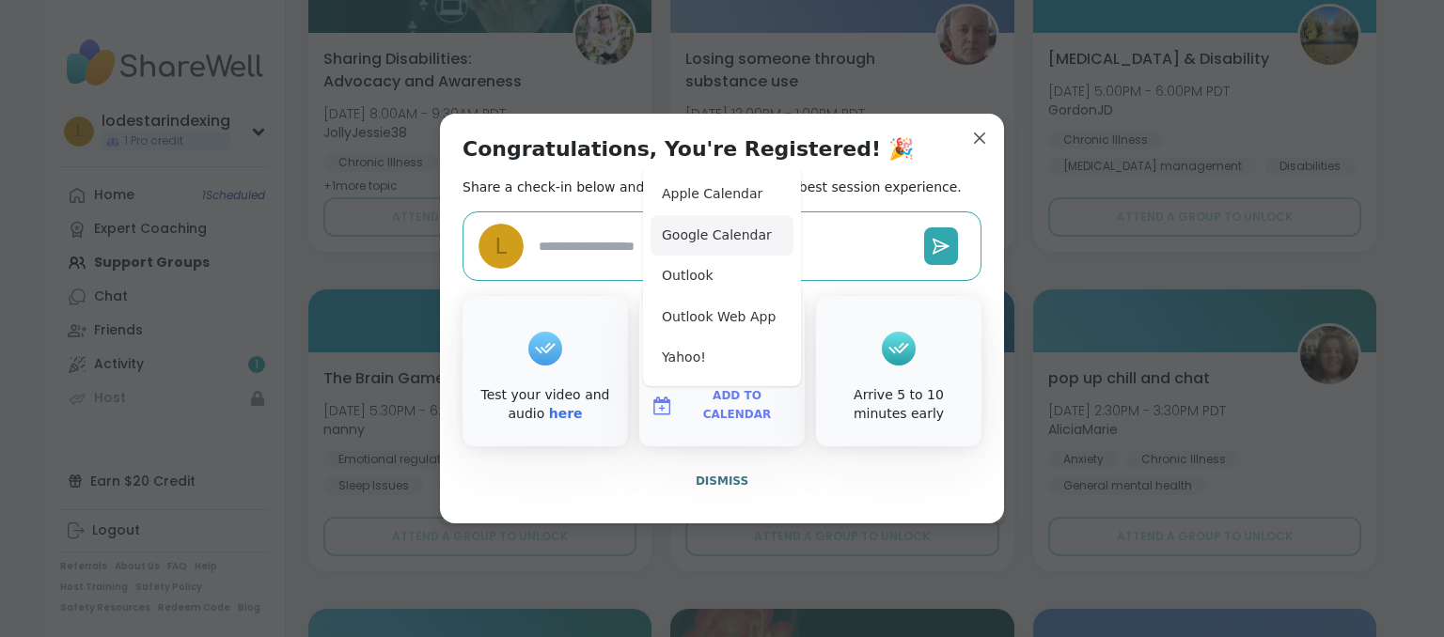
click at [690, 241] on button "Google Calendar" at bounding box center [722, 235] width 143 height 41
